Goal: Task Accomplishment & Management: Manage account settings

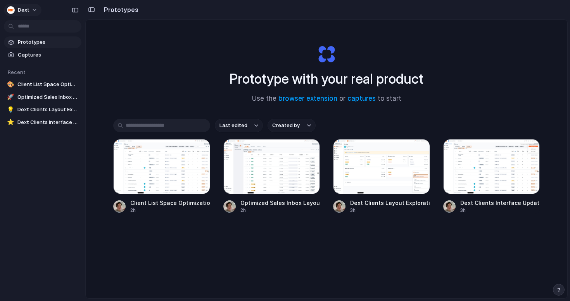
click at [35, 8] on button "Dext" at bounding box center [23, 10] width 38 height 12
click at [36, 25] on span "Settings" at bounding box center [28, 28] width 21 height 8
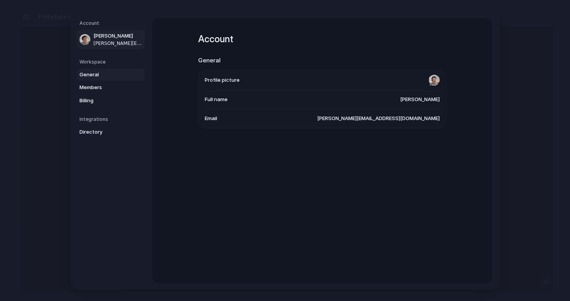
click at [93, 73] on span "General" at bounding box center [105, 75] width 50 height 8
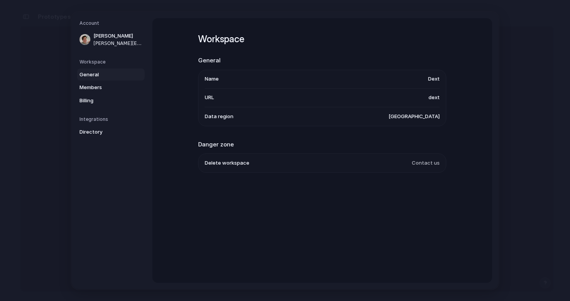
click at [224, 116] on span "Data region" at bounding box center [219, 117] width 29 height 8
click at [431, 114] on span "[GEOGRAPHIC_DATA]" at bounding box center [414, 117] width 51 height 8
click at [429, 115] on span "[GEOGRAPHIC_DATA]" at bounding box center [414, 117] width 51 height 8
click at [98, 89] on span "Members" at bounding box center [105, 88] width 50 height 8
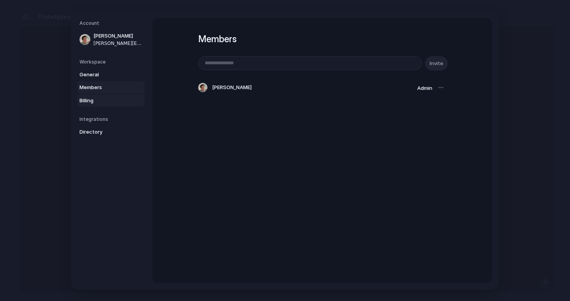
click at [94, 100] on span "Billing" at bounding box center [105, 101] width 50 height 8
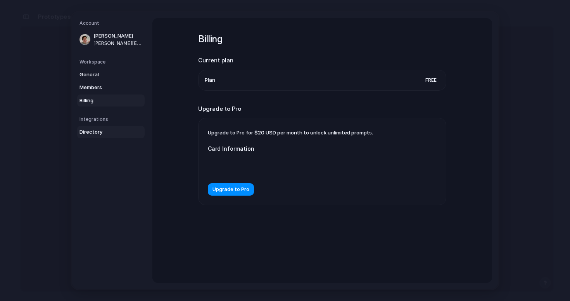
click at [102, 136] on span "Directory" at bounding box center [105, 132] width 50 height 8
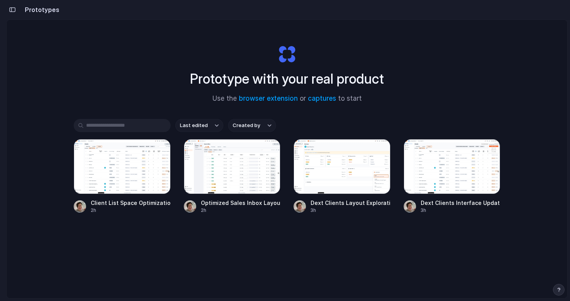
click at [13, 12] on div "button" at bounding box center [12, 9] width 7 height 5
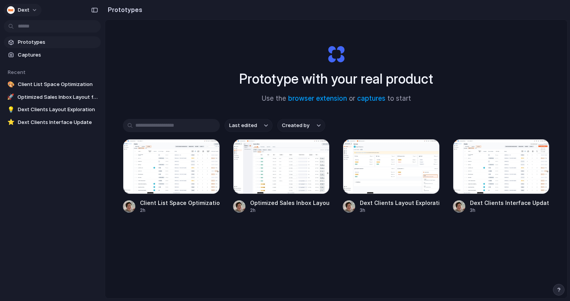
click at [35, 10] on button "Dext" at bounding box center [23, 10] width 38 height 12
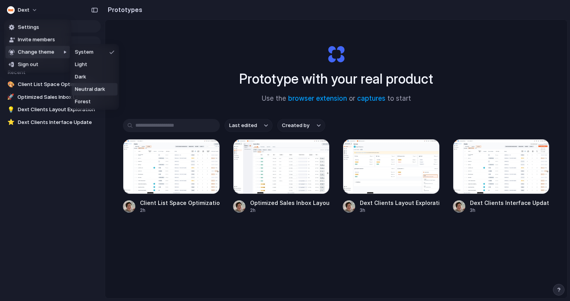
click at [92, 91] on span "Neutral dark" at bounding box center [90, 90] width 30 height 8
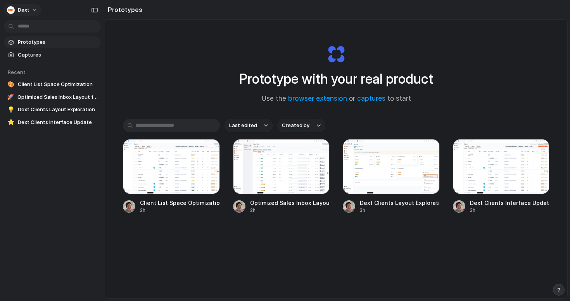
click at [34, 8] on button "Dext" at bounding box center [23, 10] width 38 height 12
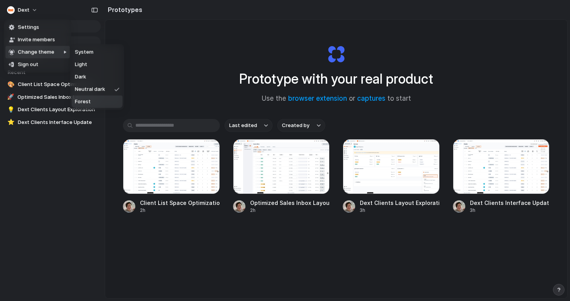
click at [99, 101] on li "Forest" at bounding box center [97, 102] width 51 height 12
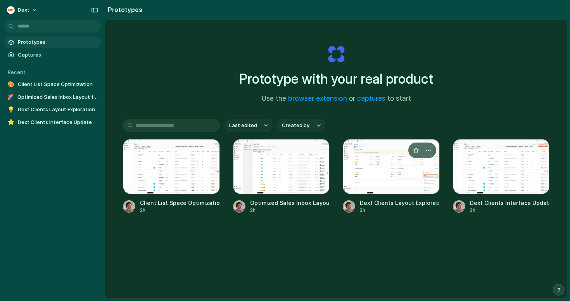
click at [387, 171] on div at bounding box center [391, 166] width 97 height 55
click at [280, 173] on div at bounding box center [281, 166] width 97 height 55
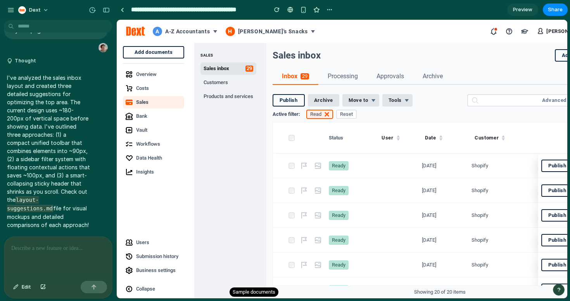
click at [51, 200] on code "layout-suggestions.md" at bounding box center [30, 205] width 46 height 16
click at [60, 247] on p at bounding box center [58, 248] width 94 height 9
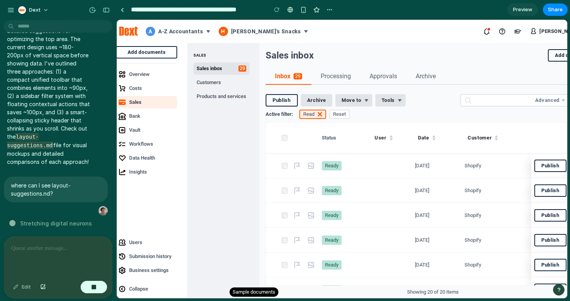
scroll to position [0, 46]
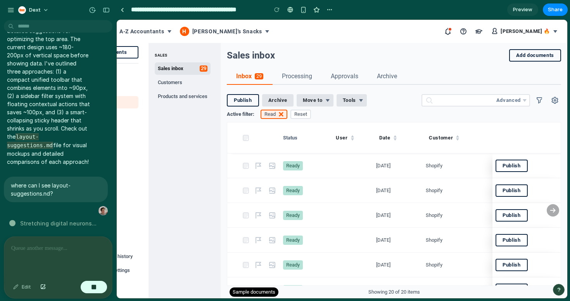
click at [560, 289] on div "button" at bounding box center [558, 289] width 5 height 5
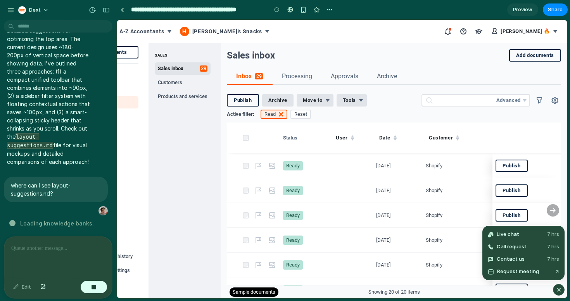
click at [431, 64] on div "Sales inbox Add documents Inbox 29 Processing Approvals Archive Publish Archive…" at bounding box center [394, 171] width 347 height 256
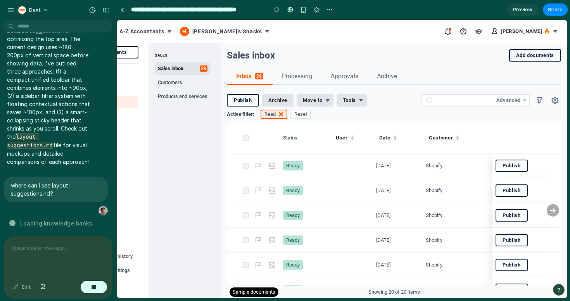
click at [525, 7] on span "Preview" at bounding box center [522, 10] width 19 height 8
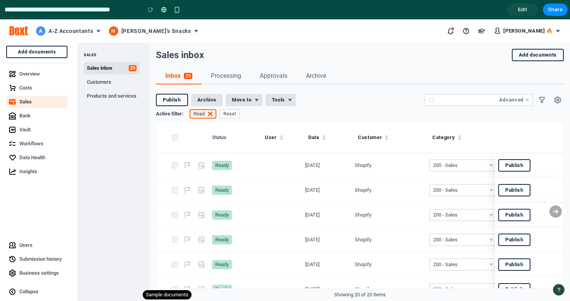
click at [522, 8] on span "Edit" at bounding box center [522, 10] width 9 height 8
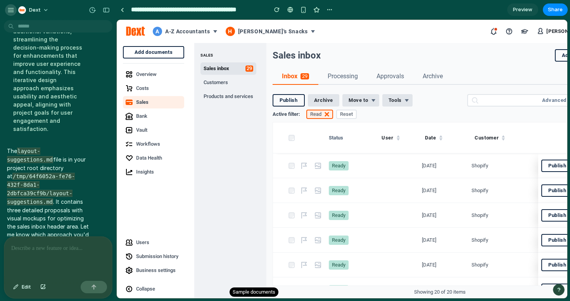
click at [10, 9] on div "button" at bounding box center [10, 10] width 7 height 7
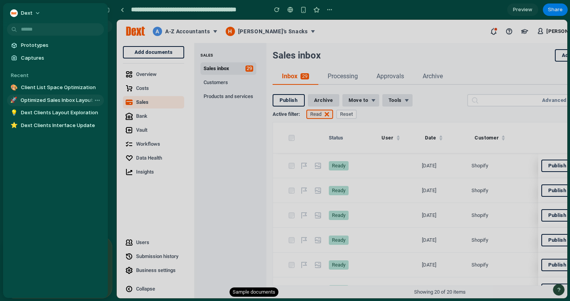
click at [44, 99] on span "Optimized Sales Inbox Layout for Dext Clients" at bounding box center [61, 101] width 80 height 8
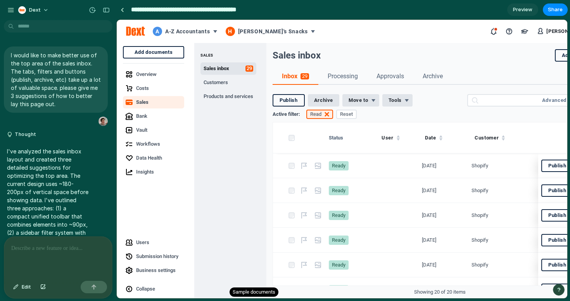
click at [164, 12] on input "**********" at bounding box center [197, 10] width 135 height 14
click at [122, 11] on div at bounding box center [122, 10] width 3 height 4
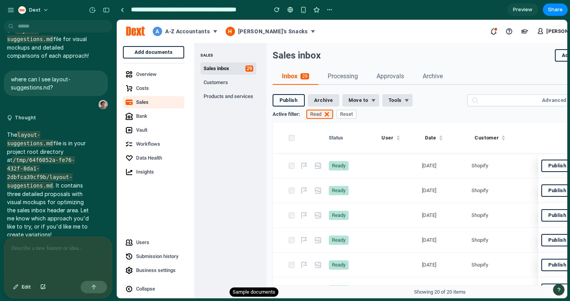
click at [50, 250] on p at bounding box center [58, 248] width 94 height 9
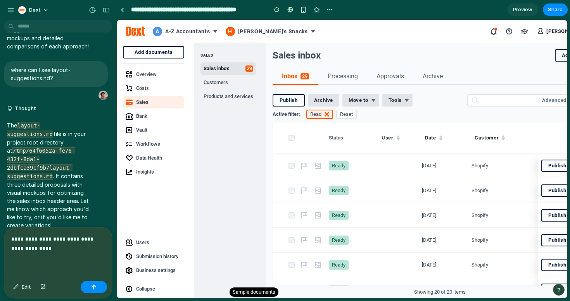
scroll to position [306, 0]
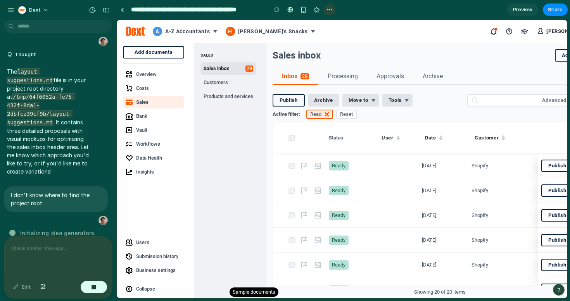
click at [331, 8] on div "button" at bounding box center [330, 10] width 6 height 6
click at [462, 13] on div "Duplicate Delete" at bounding box center [285, 150] width 570 height 301
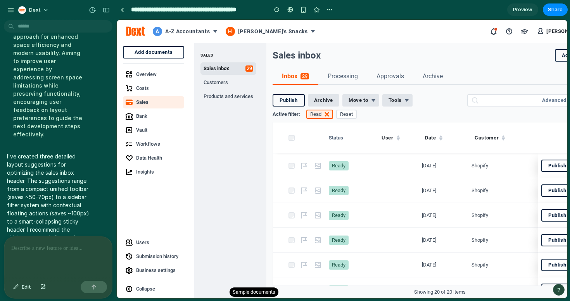
scroll to position [628, 0]
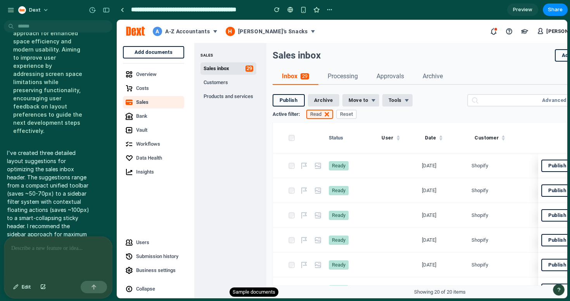
click at [57, 250] on p at bounding box center [58, 248] width 94 height 9
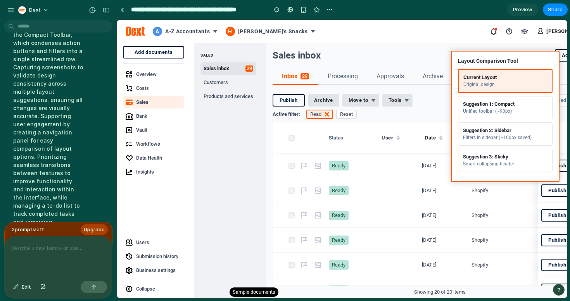
scroll to position [988, 0]
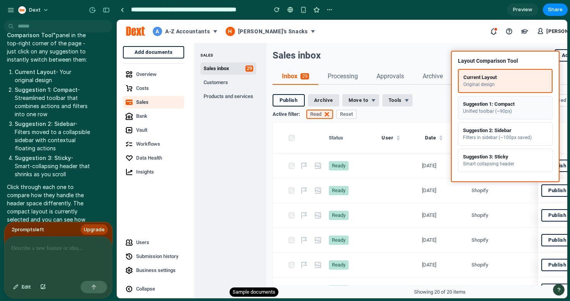
click at [493, 104] on div "Suggestion 1: Compact" at bounding box center [505, 104] width 85 height 6
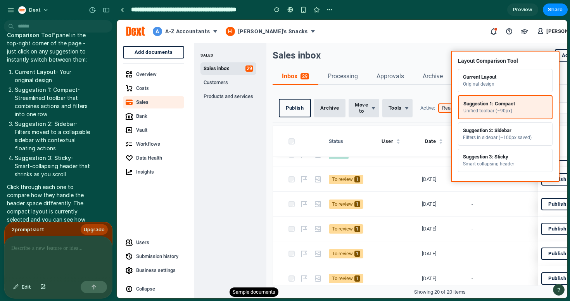
scroll to position [191, 0]
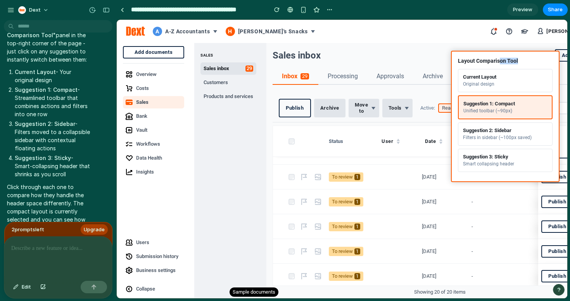
drag, startPoint x: 538, startPoint y: 59, endPoint x: 498, endPoint y: 59, distance: 40.0
click at [498, 59] on strong "Layout Comparison Tool" at bounding box center [505, 61] width 95 height 7
click at [496, 130] on div "Suggestion 2: Sidebar" at bounding box center [505, 131] width 85 height 6
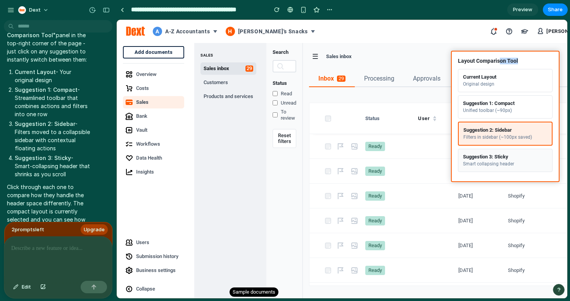
click at [502, 159] on div "Suggestion 3: Sticky" at bounding box center [505, 157] width 85 height 6
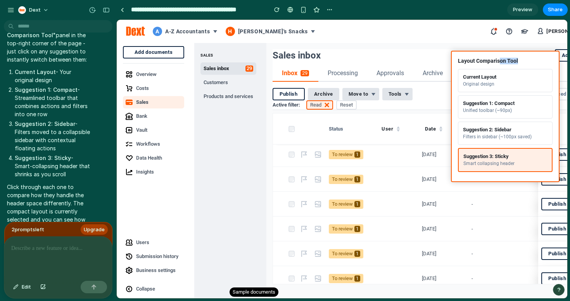
scroll to position [277, 0]
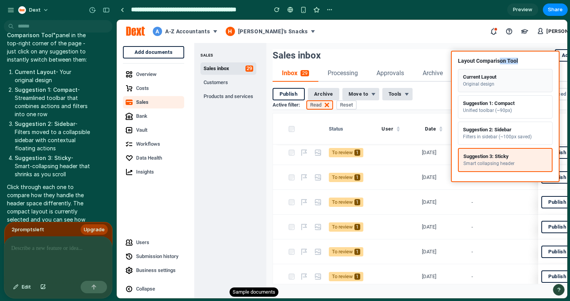
click at [504, 80] on div "Current Layout" at bounding box center [505, 77] width 85 height 6
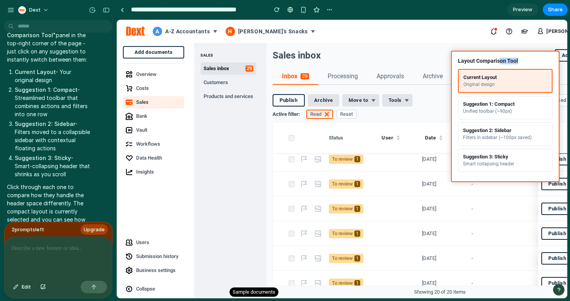
scroll to position [280, 0]
click at [498, 158] on div "Suggestion 3: Sticky" at bounding box center [505, 157] width 85 height 6
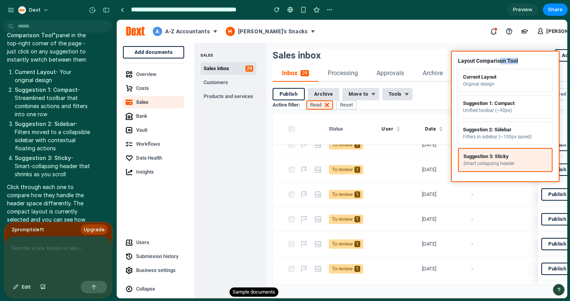
scroll to position [213, 0]
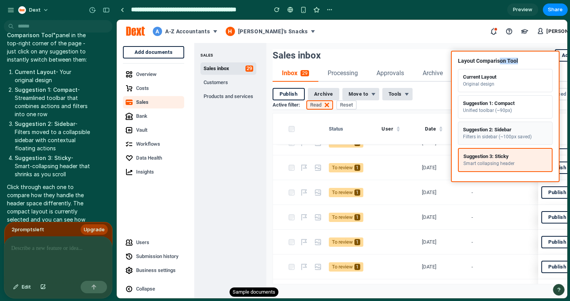
click at [496, 130] on div "Suggestion 2: Sidebar" at bounding box center [505, 130] width 85 height 6
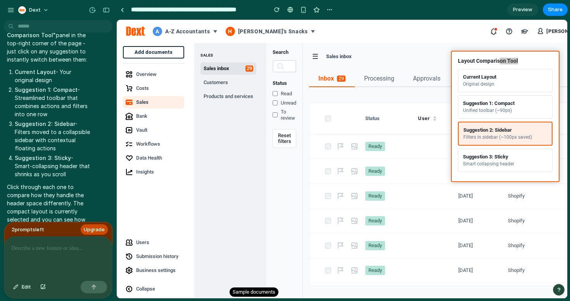
click at [97, 228] on span "Upgrade" at bounding box center [94, 230] width 21 height 8
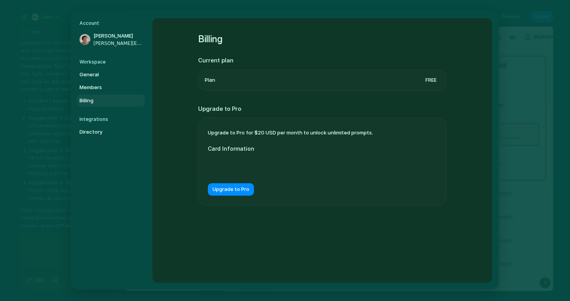
scroll to position [973, 0]
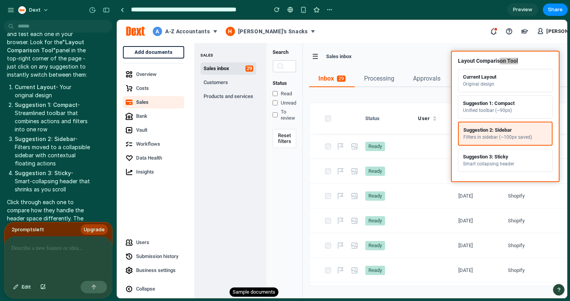
scroll to position [988, 0]
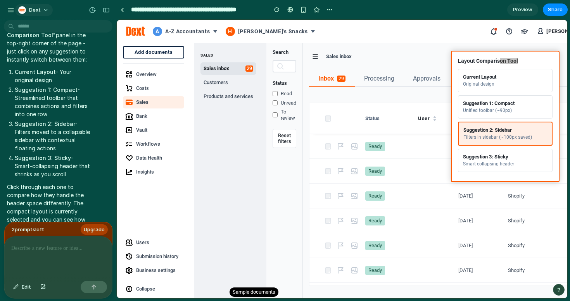
click at [38, 9] on span "Dext" at bounding box center [35, 10] width 12 height 8
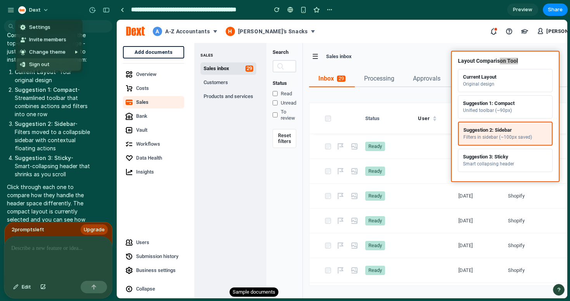
click at [42, 64] on span "Sign out" at bounding box center [39, 65] width 21 height 8
